Goal: Navigation & Orientation: Find specific page/section

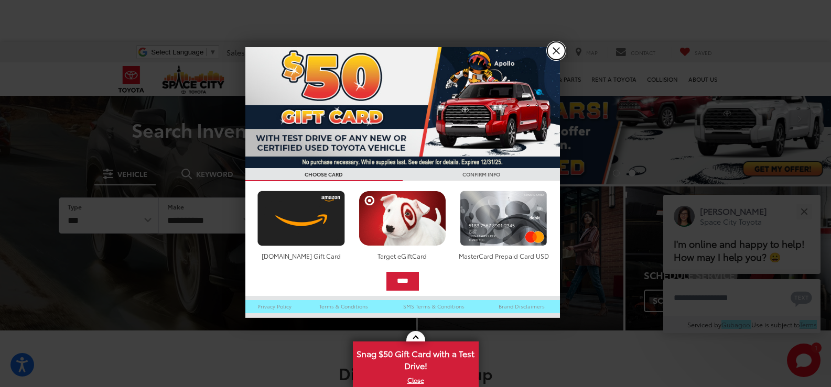
click at [554, 52] on link "X" at bounding box center [556, 51] width 18 height 18
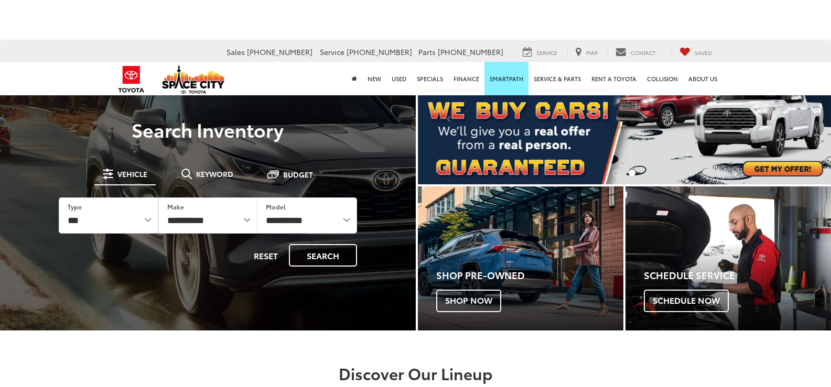
click at [784, 78] on nav "New New Vehicles Model Line-Up Specials Manufacturer Offers Schedule Test Drive…" at bounding box center [415, 79] width 831 height 34
